Goal: Task Accomplishment & Management: Use online tool/utility

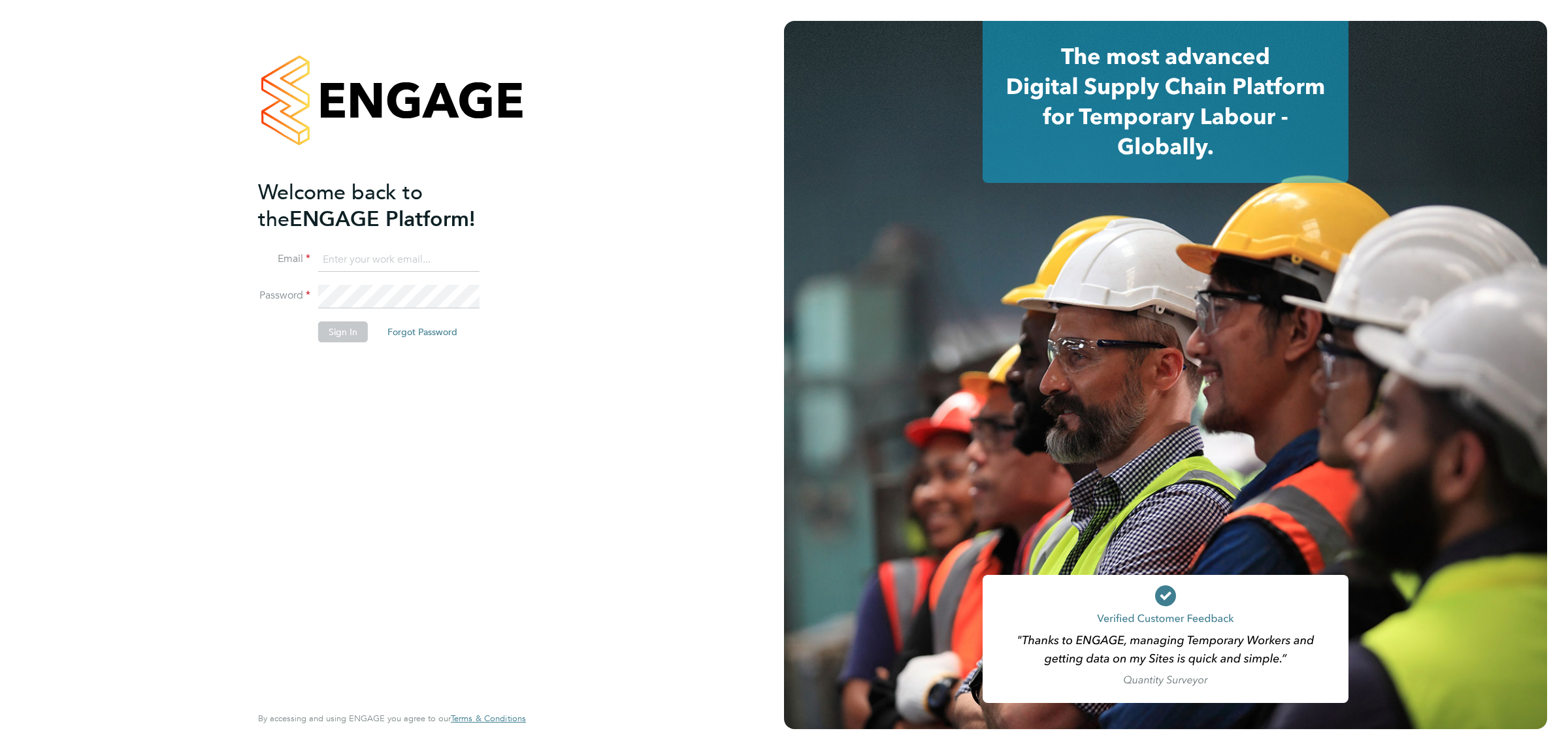
type input "[EMAIL_ADDRESS][DOMAIN_NAME]"
click at [347, 330] on button "Sign In" at bounding box center [343, 332] width 50 height 21
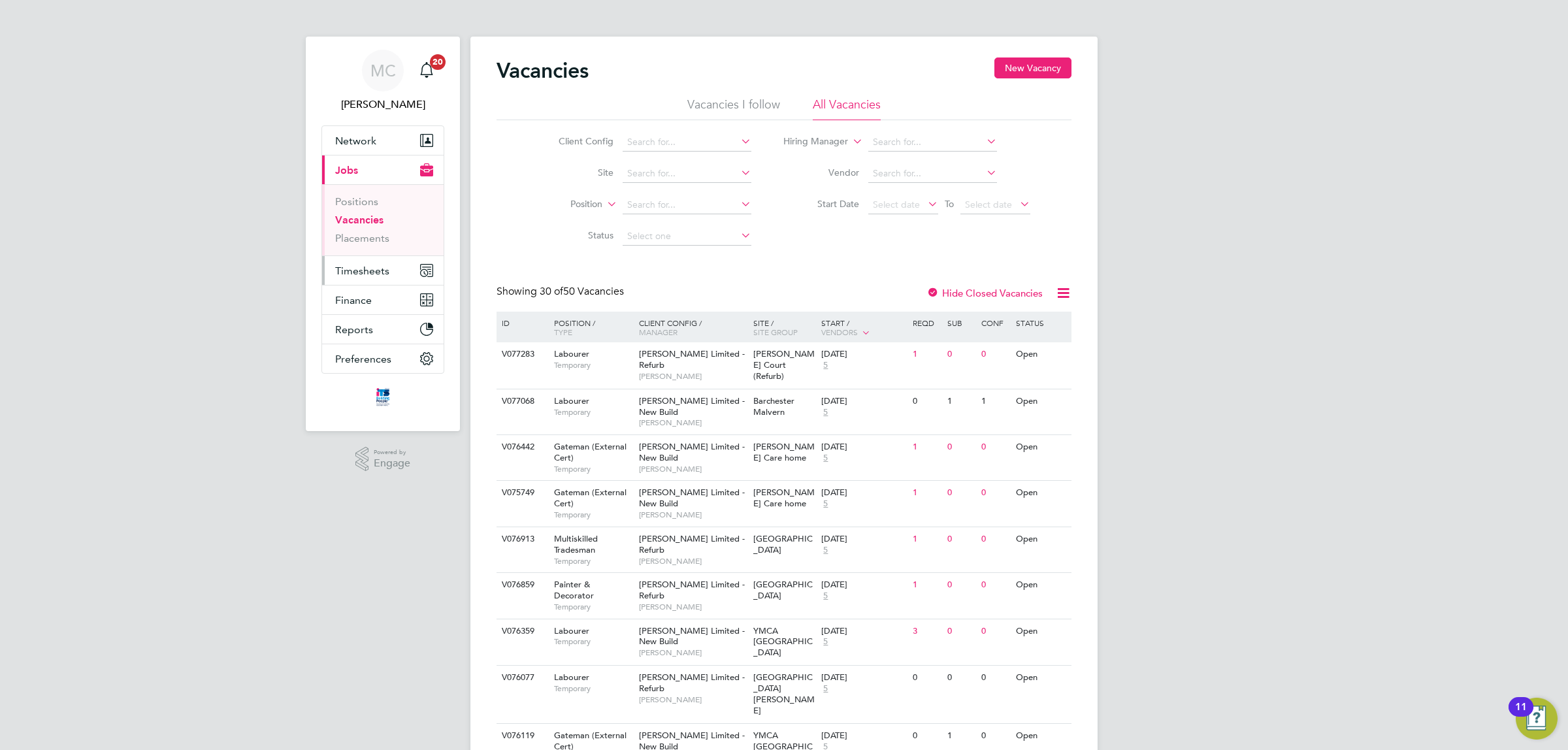
click at [373, 265] on span "Timesheets" at bounding box center [362, 270] width 54 height 12
click at [369, 229] on link "Timesheets" at bounding box center [362, 231] width 54 height 12
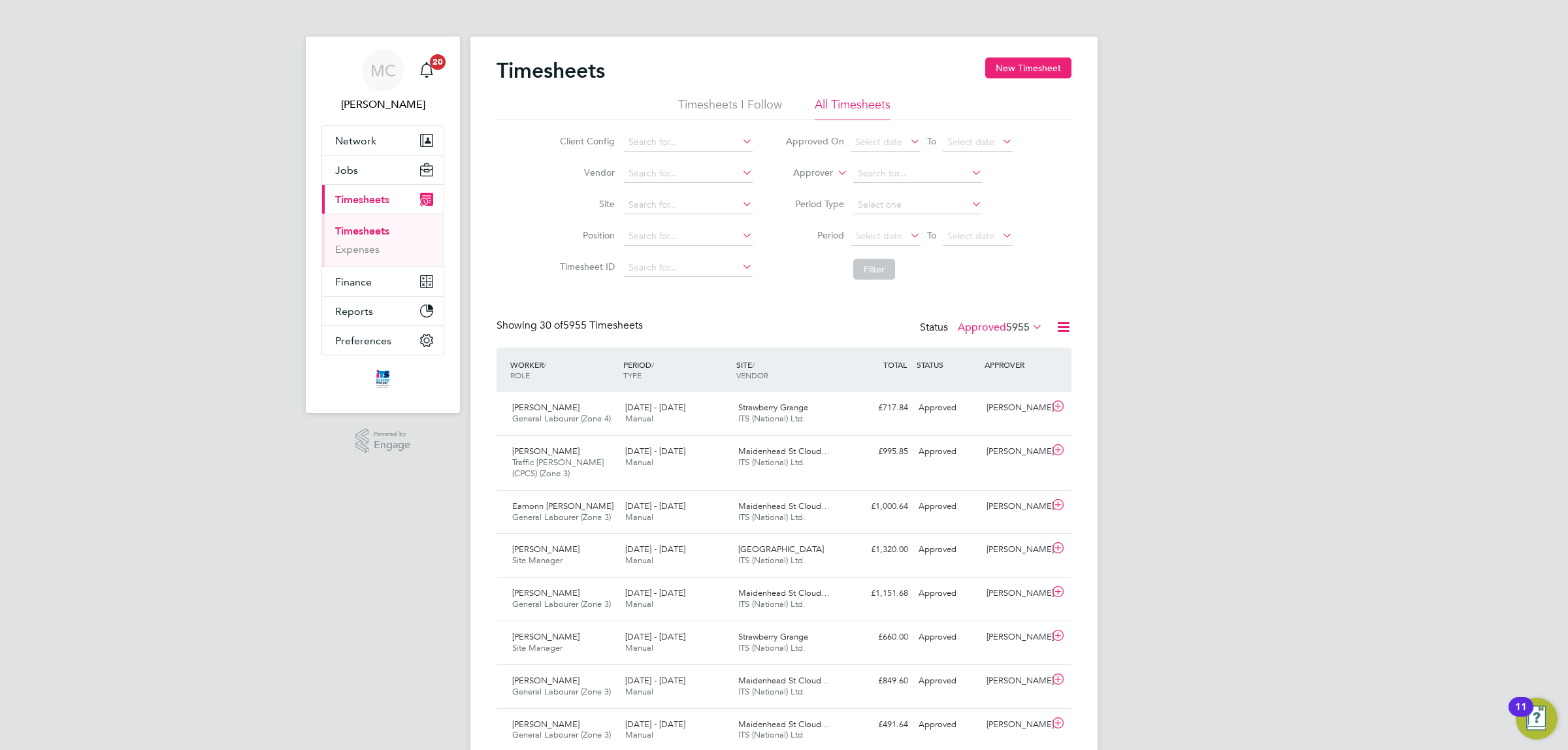
click at [1029, 324] on icon at bounding box center [1029, 326] width 0 height 18
click at [985, 385] on li "Submitted" at bounding box center [982, 387] width 60 height 18
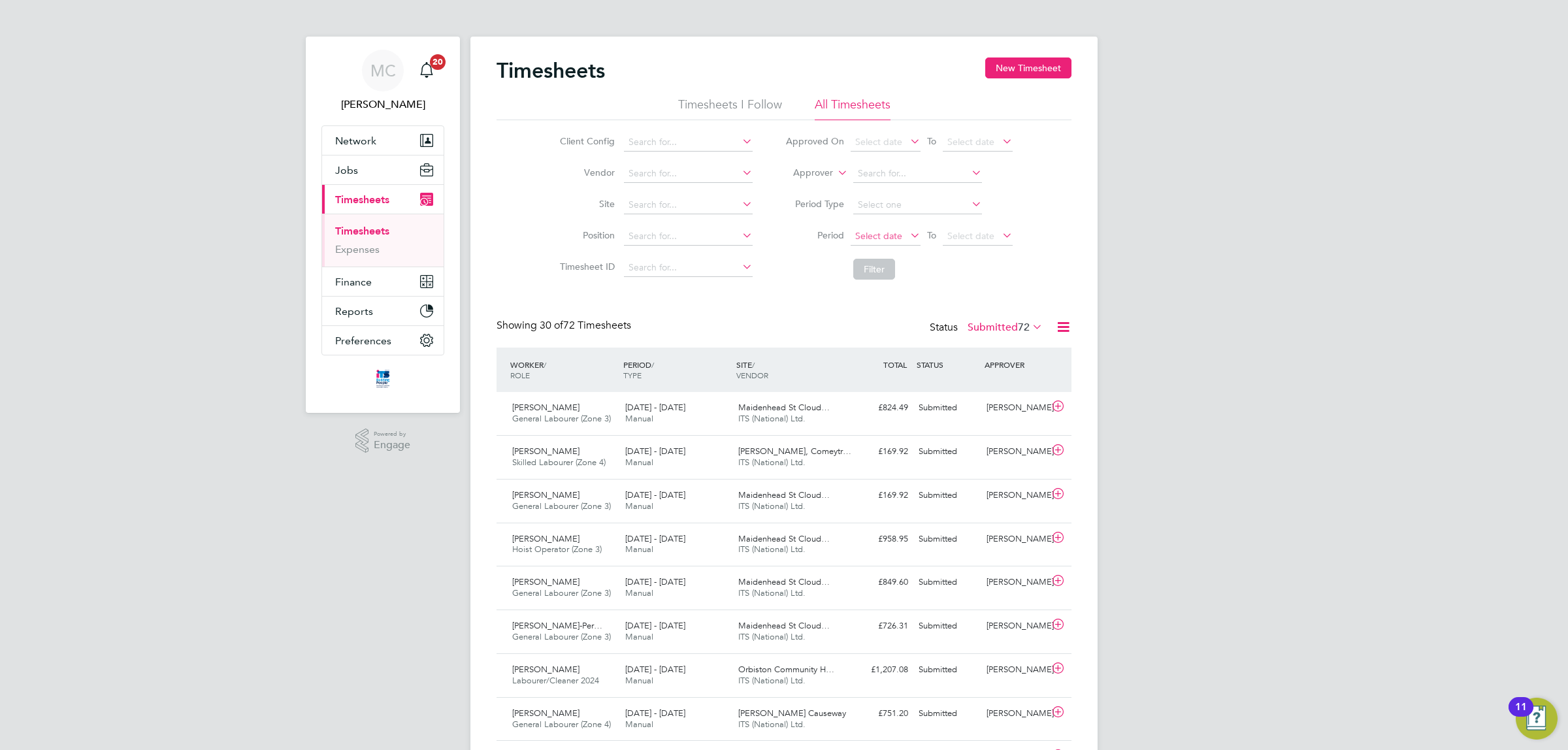
click at [884, 231] on span "Select date" at bounding box center [878, 236] width 47 height 12
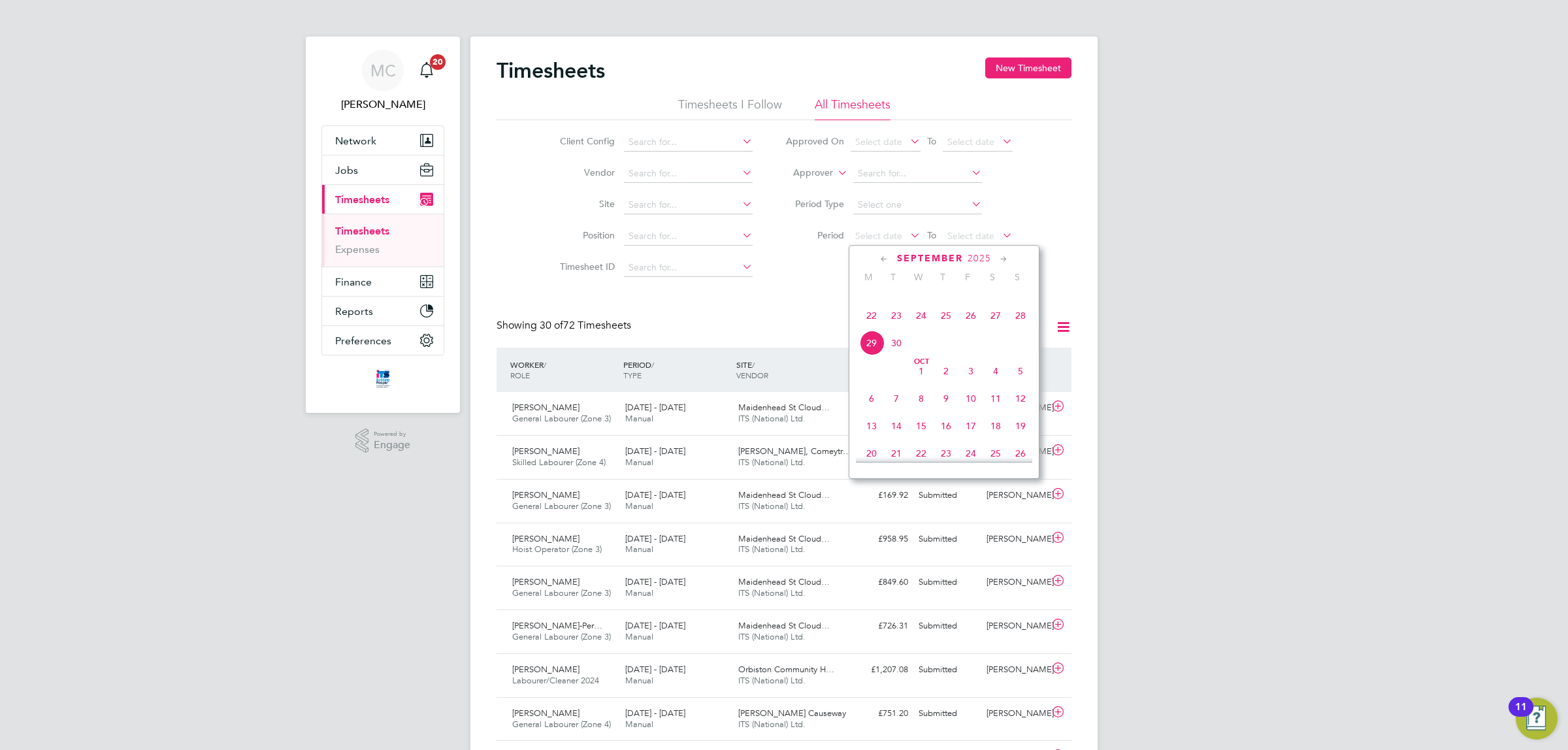
click at [867, 328] on span "22" at bounding box center [871, 315] width 25 height 25
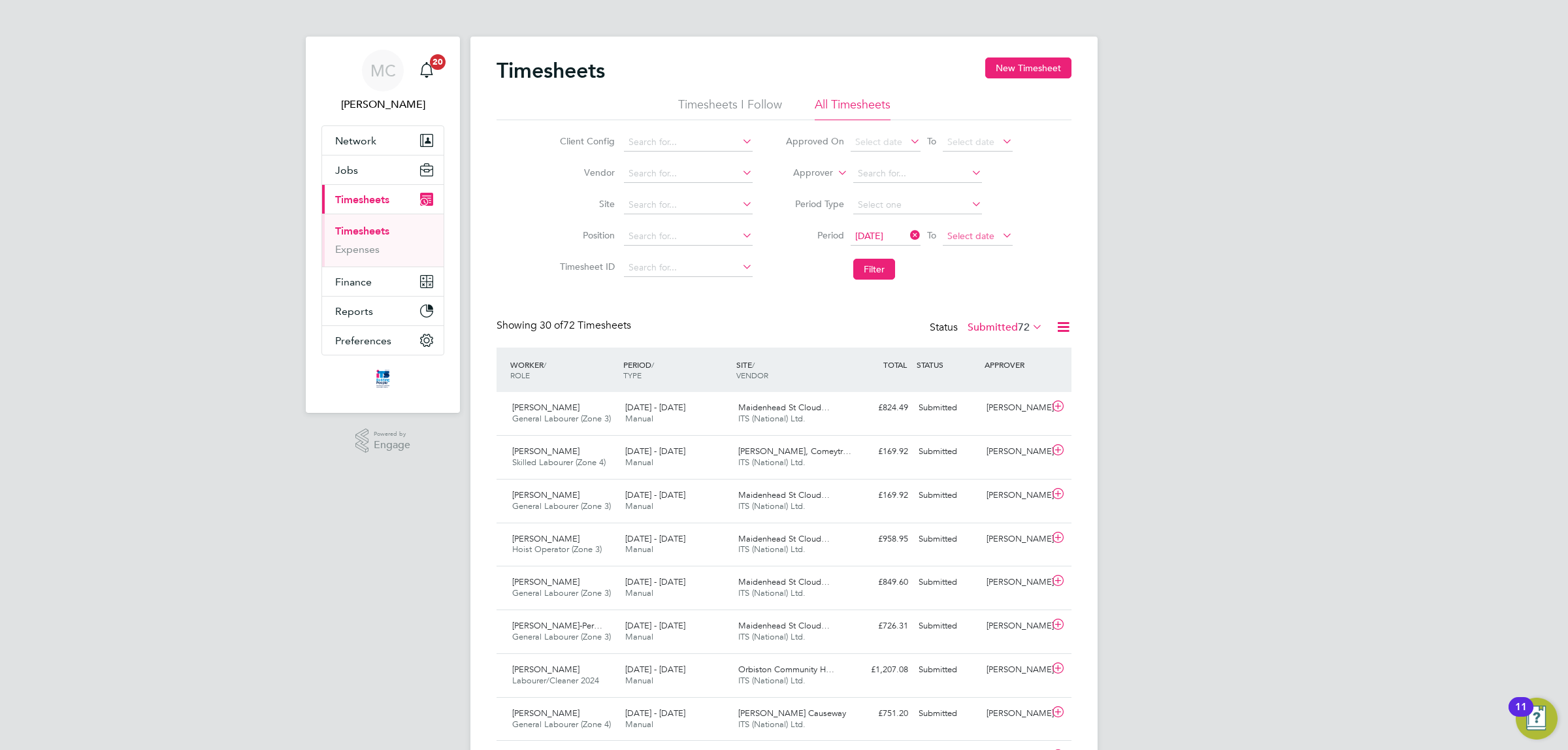
click at [961, 229] on span "Select date" at bounding box center [977, 237] width 69 height 18
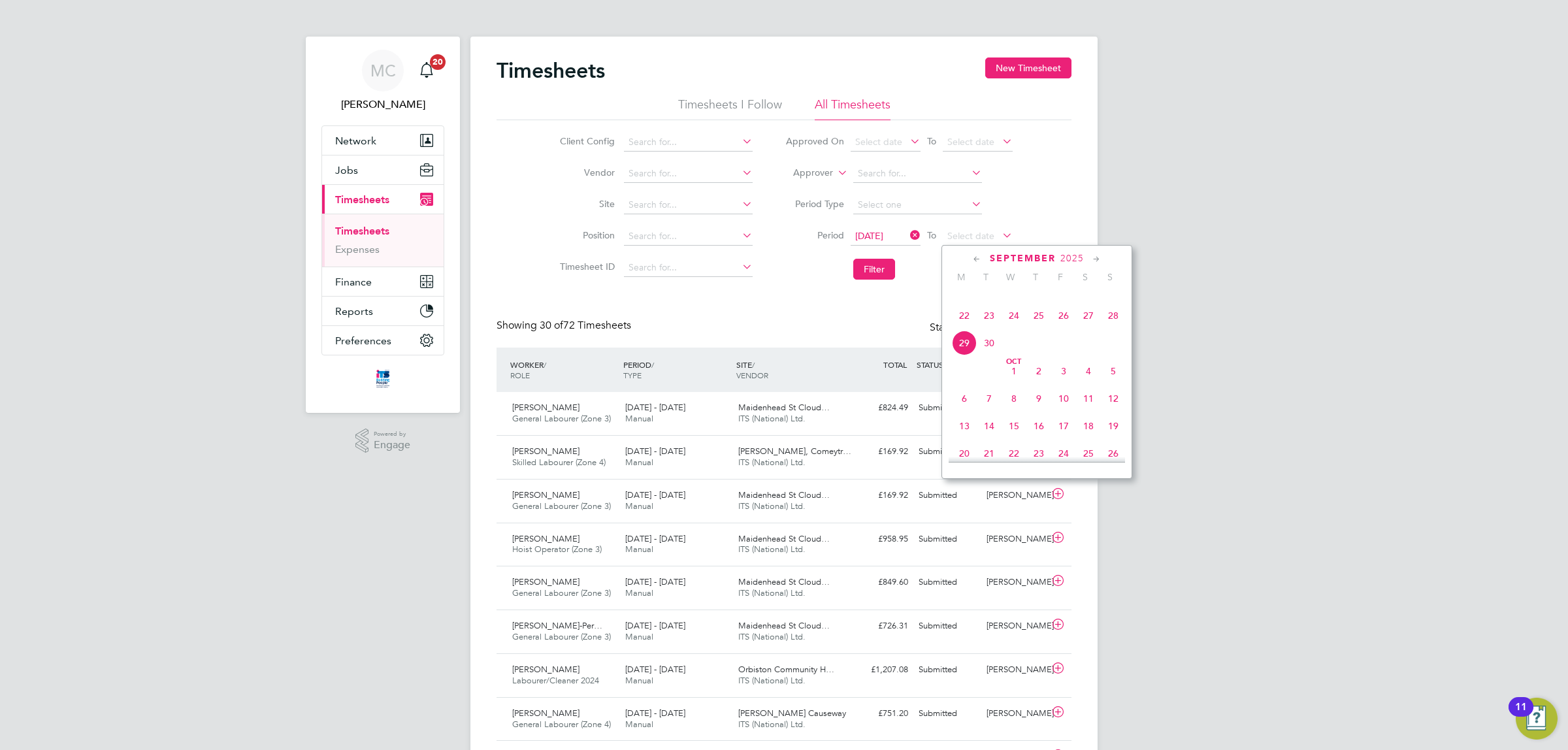
click at [1069, 327] on span "26" at bounding box center [1063, 315] width 25 height 25
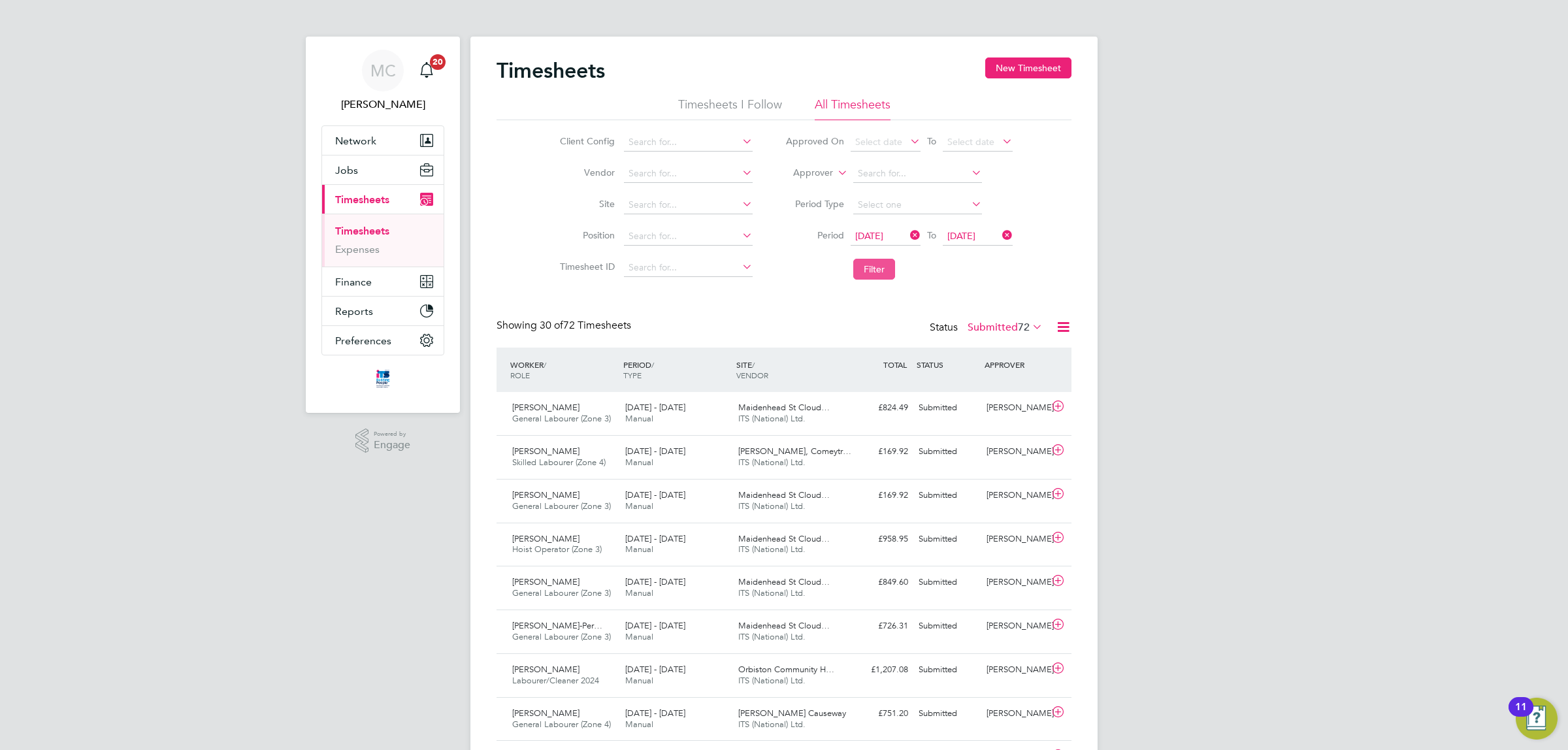
click at [867, 265] on button "Filter" at bounding box center [874, 269] width 42 height 21
